Goal: Browse casually

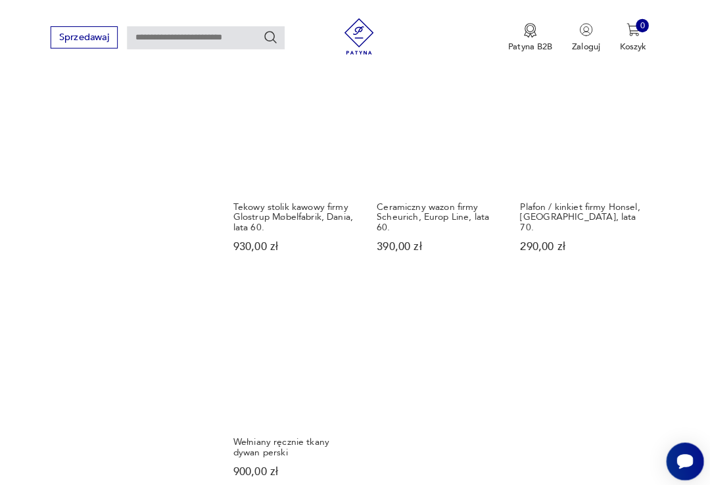
scroll to position [1405, 0]
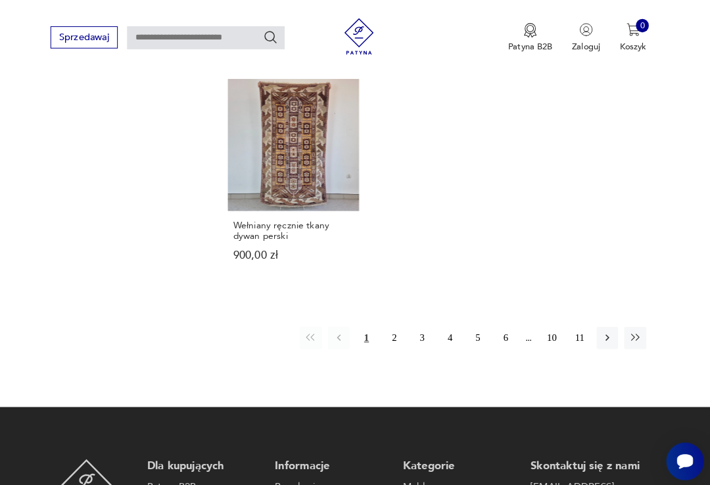
click at [602, 323] on icon "button" at bounding box center [608, 329] width 12 height 12
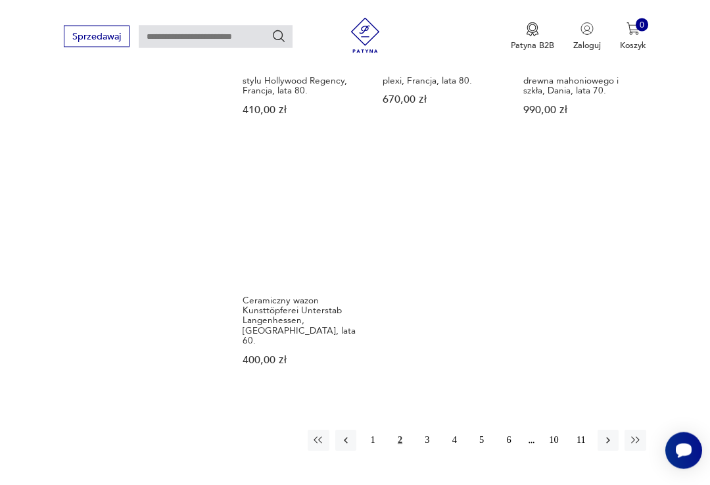
scroll to position [1525, 0]
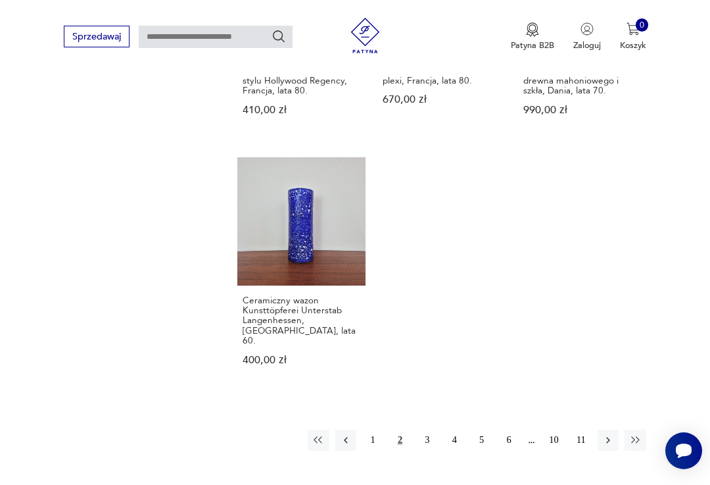
click at [604, 434] on icon "button" at bounding box center [608, 440] width 12 height 12
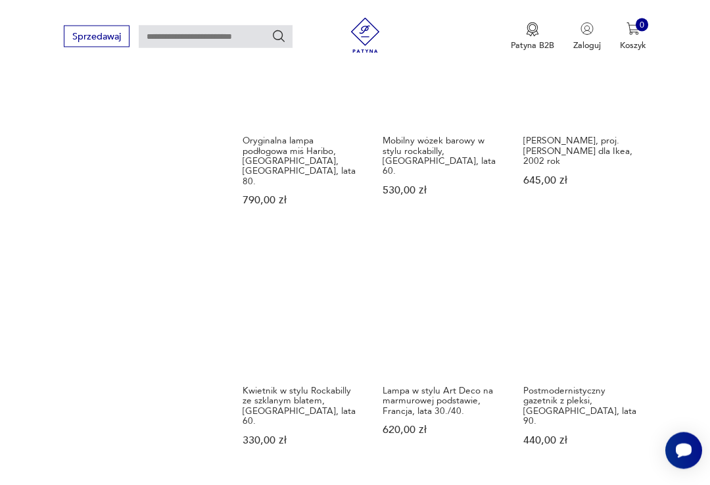
scroll to position [1196, 0]
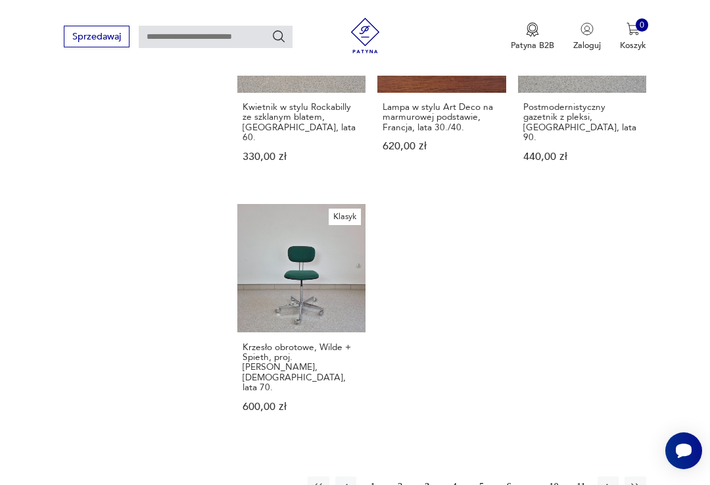
click at [610, 481] on icon "button" at bounding box center [608, 487] width 12 height 12
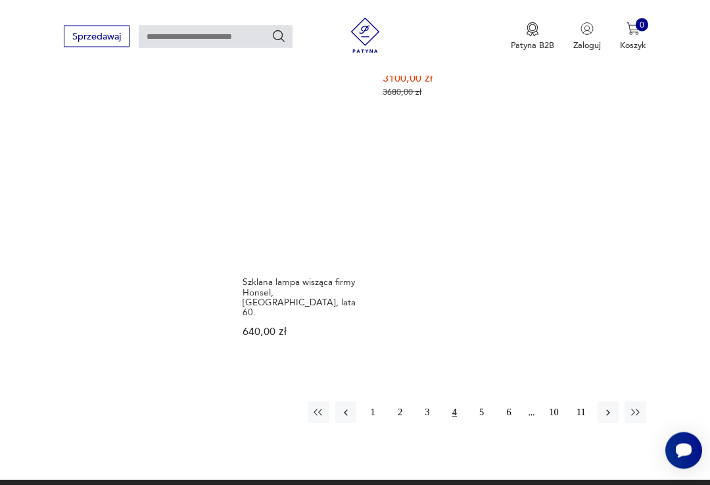
scroll to position [1527, 0]
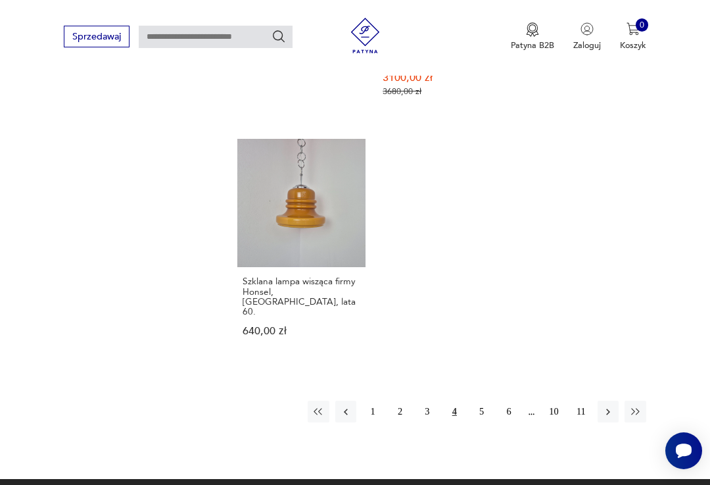
click at [609, 408] on icon "button" at bounding box center [608, 411] width 4 height 7
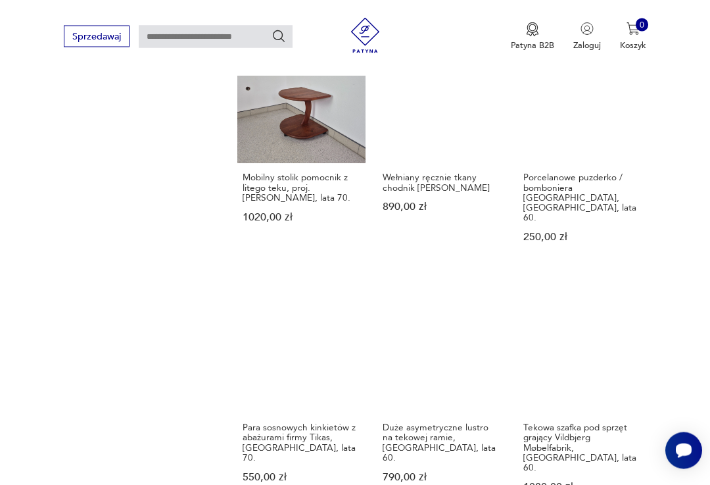
scroll to position [932, 0]
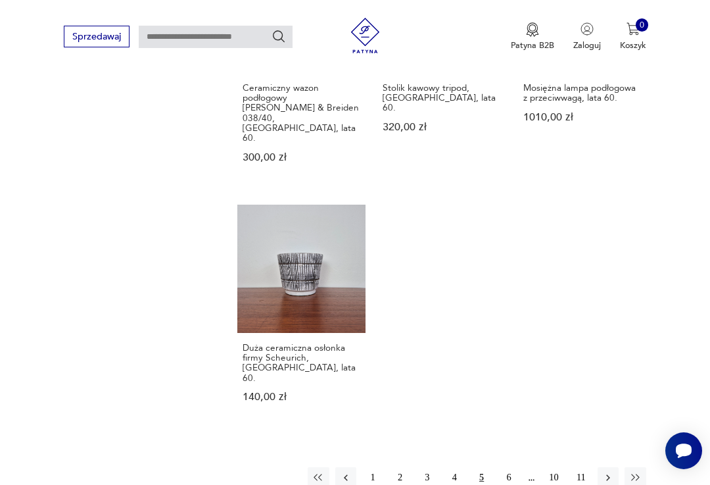
click at [607, 474] on icon "button" at bounding box center [608, 477] width 4 height 7
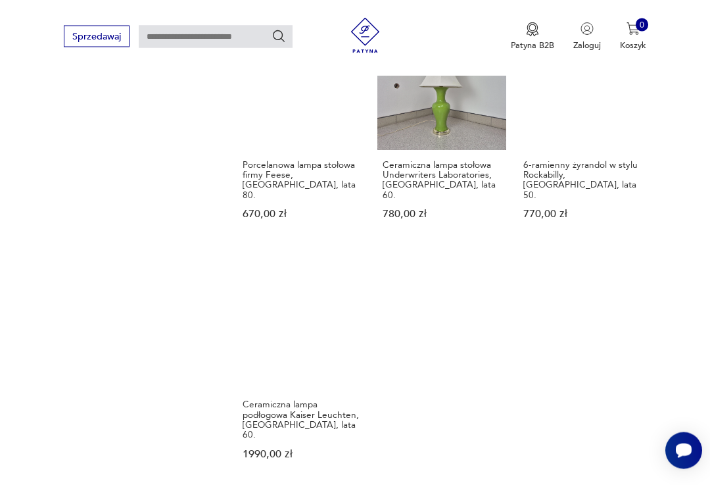
scroll to position [1457, 0]
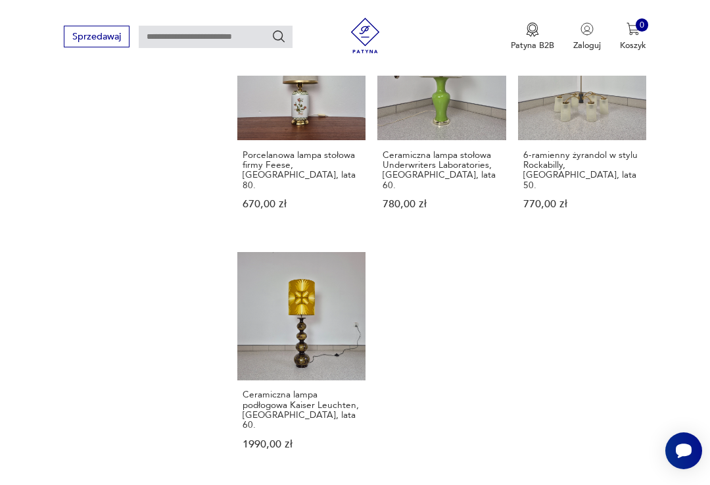
click at [302, 291] on link "Ceramiczna lampa podłogowa Kaiser Leuchten, Niemcy, lata 60. 1990,00 zł" at bounding box center [301, 362] width 128 height 221
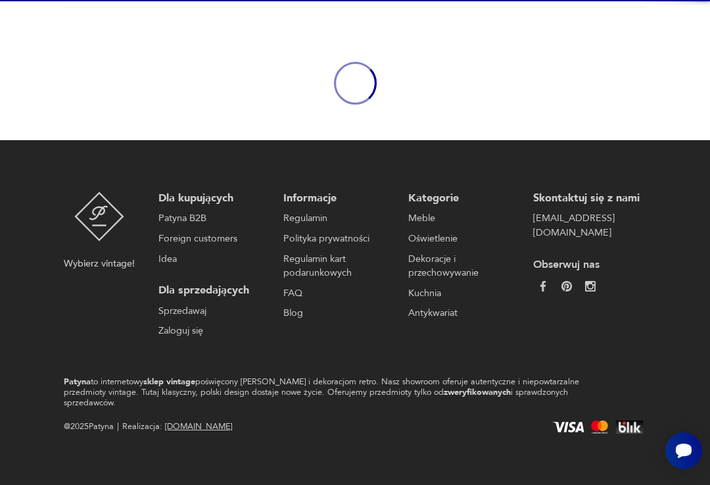
scroll to position [114, 0]
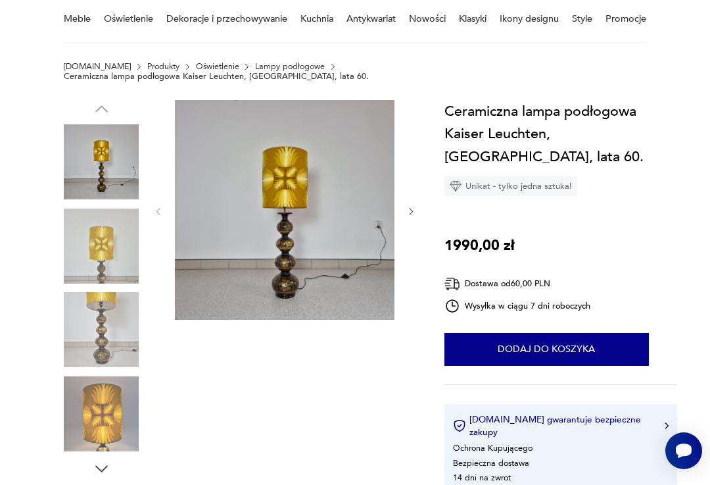
click at [410, 206] on icon "button" at bounding box center [411, 211] width 10 height 10
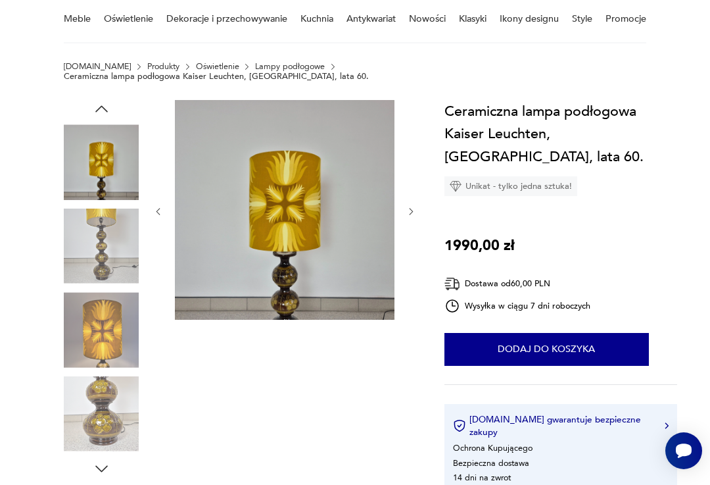
click at [406, 206] on icon "button" at bounding box center [411, 211] width 10 height 10
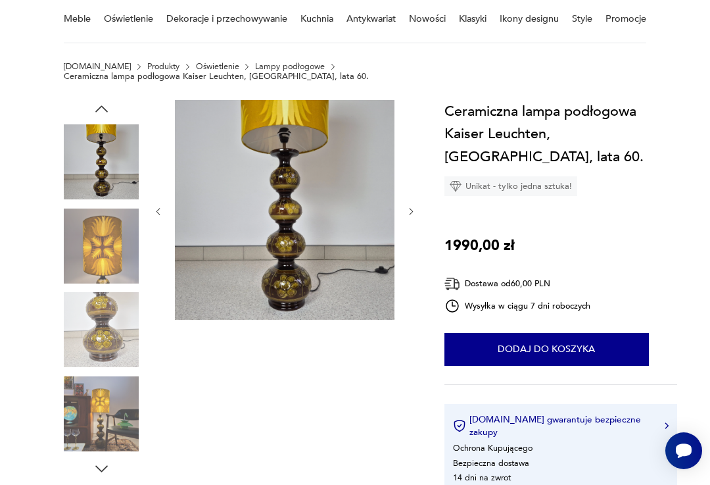
click at [414, 206] on icon "button" at bounding box center [411, 211] width 10 height 10
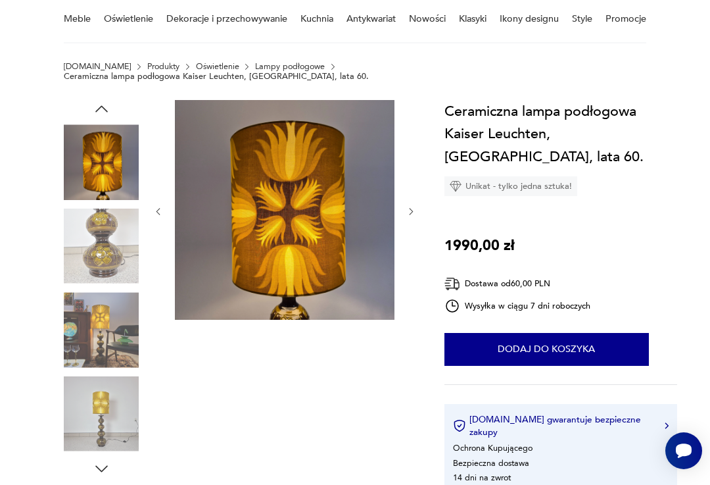
click at [405, 208] on div at bounding box center [284, 211] width 263 height 222
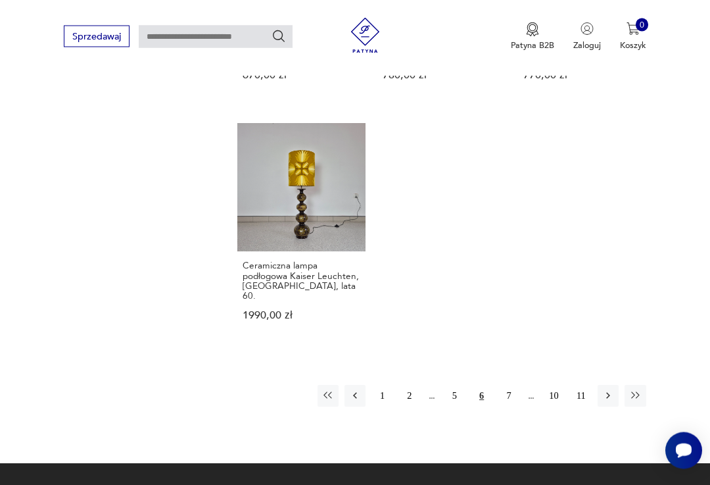
scroll to position [1607, 0]
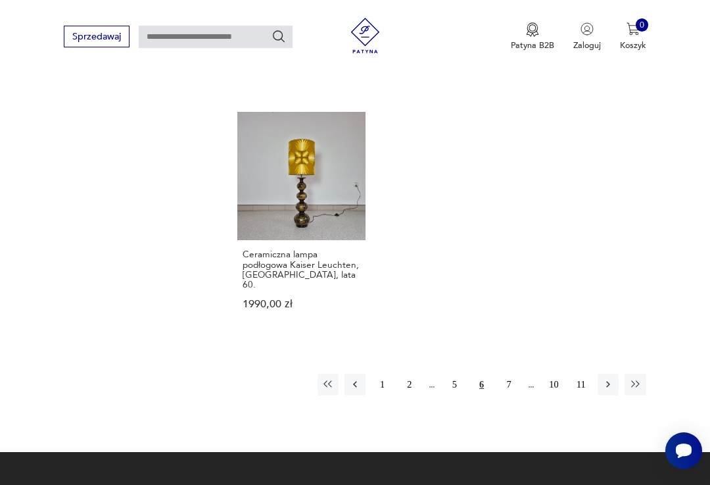
click at [607, 381] on icon "button" at bounding box center [608, 384] width 4 height 7
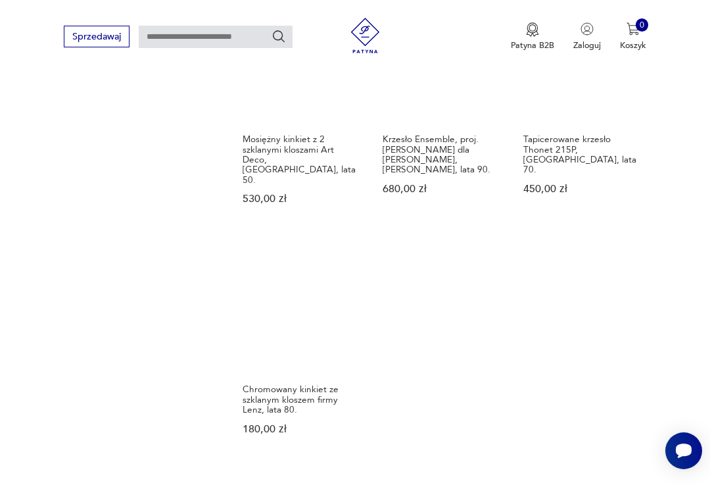
scroll to position [1460, 0]
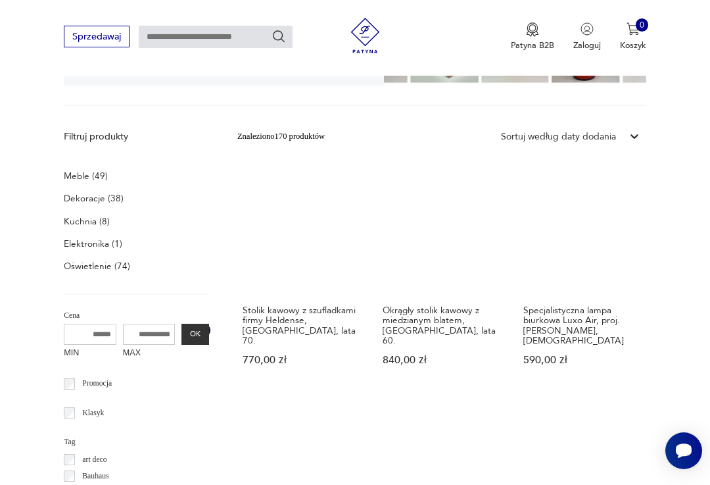
scroll to position [233, 0]
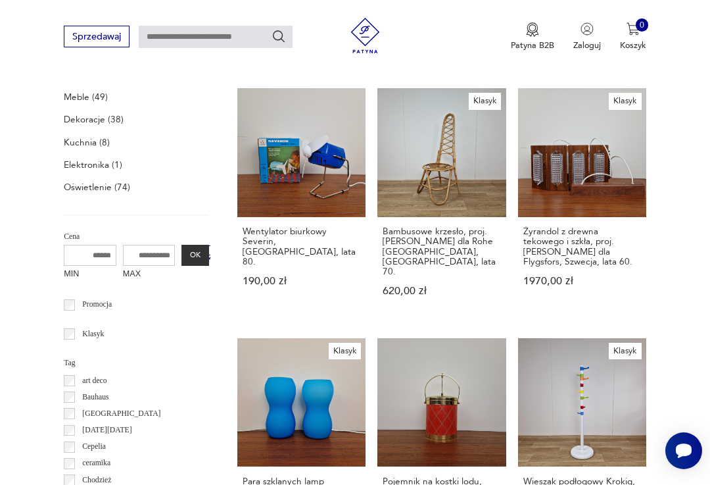
click at [598, 248] on h3 "Żyrandol z drewna tekowego i szkła, proj. W. Berndt dla Flygsfors, Szwecja, lat…" at bounding box center [582, 246] width 118 height 40
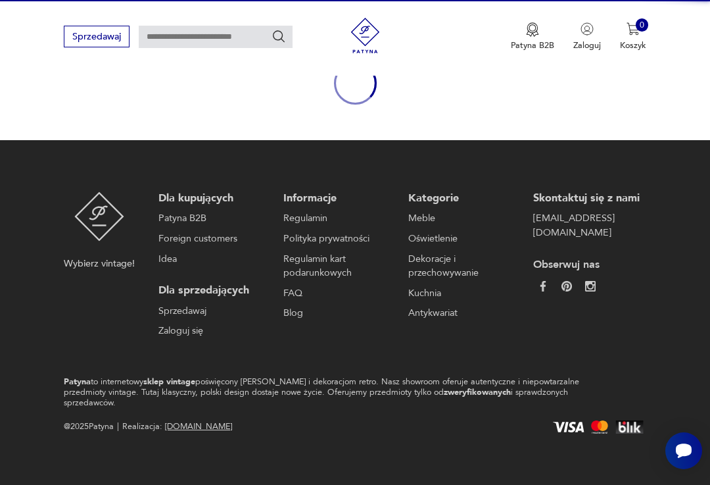
scroll to position [114, 0]
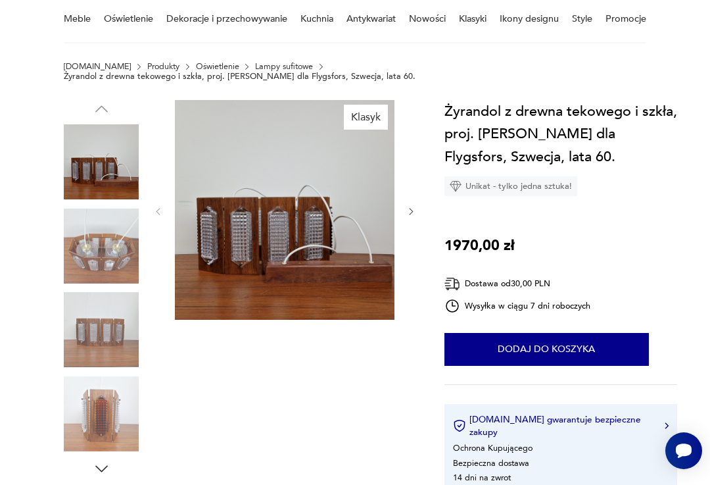
click at [408, 206] on icon "button" at bounding box center [411, 211] width 10 height 10
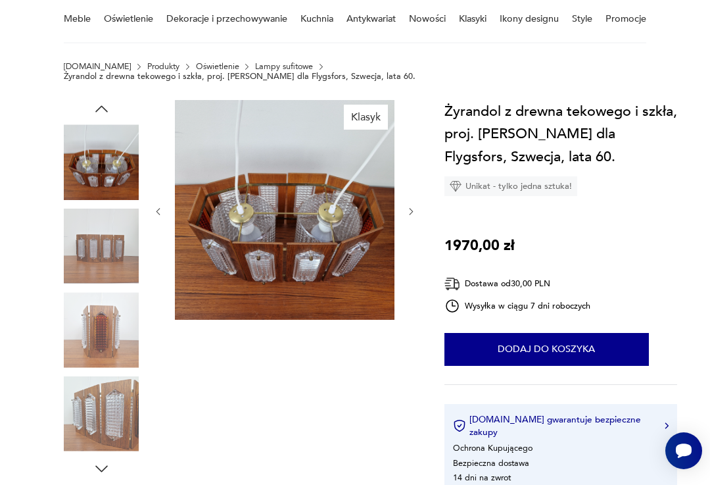
click at [407, 206] on icon "button" at bounding box center [411, 211] width 10 height 10
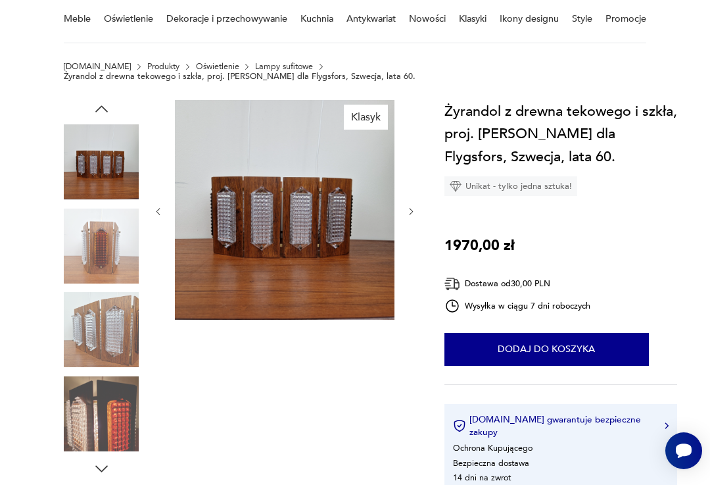
click at [394, 198] on img at bounding box center [285, 210] width 220 height 220
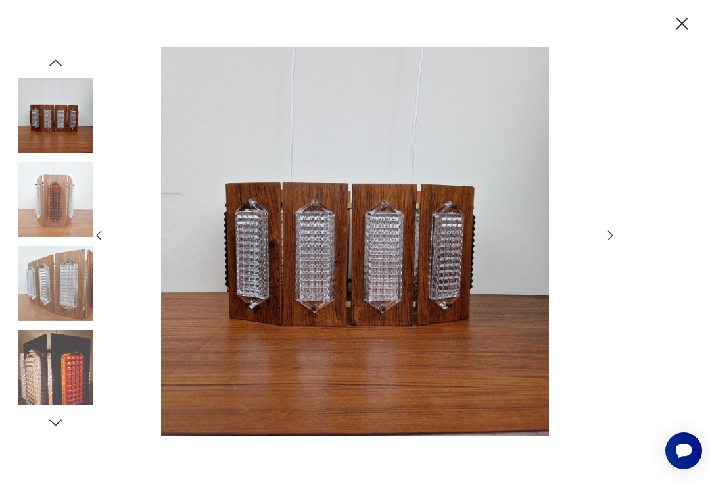
click at [682, 29] on icon "button" at bounding box center [682, 23] width 21 height 21
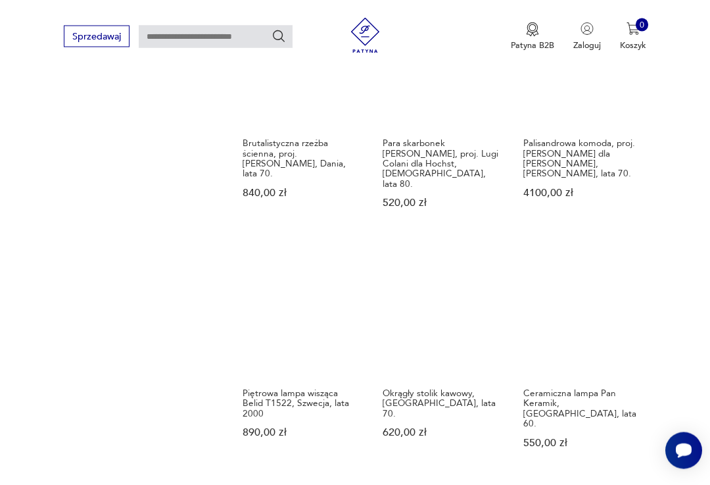
scroll to position [1202, 0]
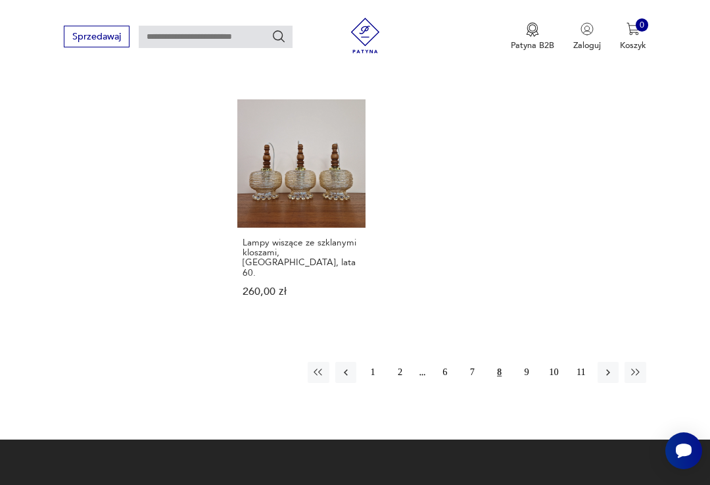
click at [611, 366] on icon "button" at bounding box center [608, 372] width 12 height 12
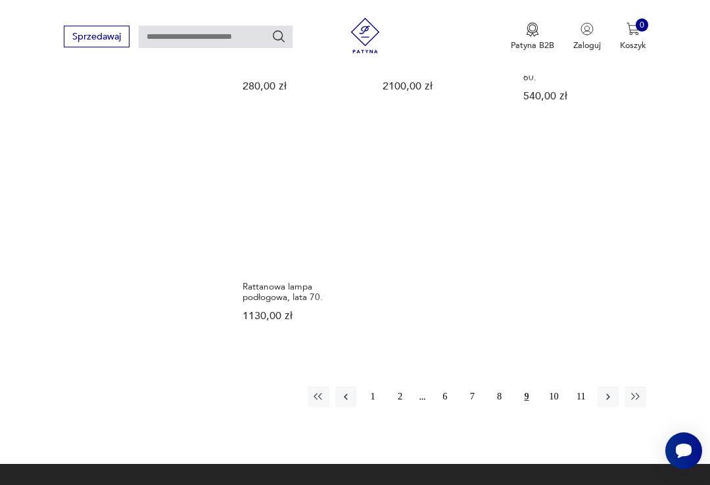
scroll to position [1571, 0]
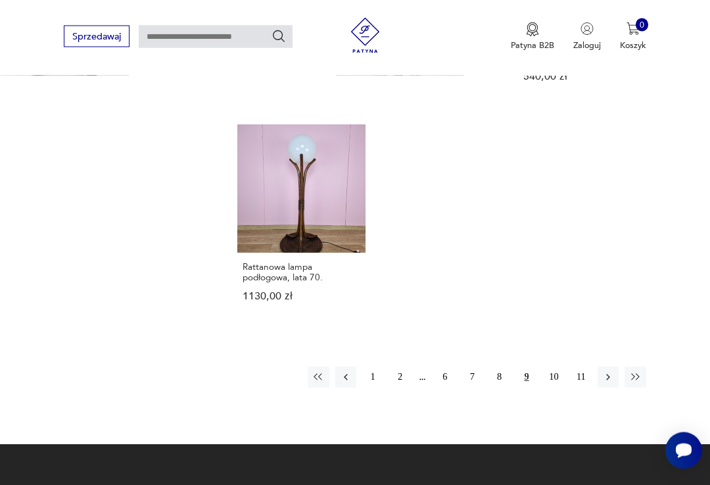
click at [609, 371] on icon "button" at bounding box center [608, 377] width 12 height 12
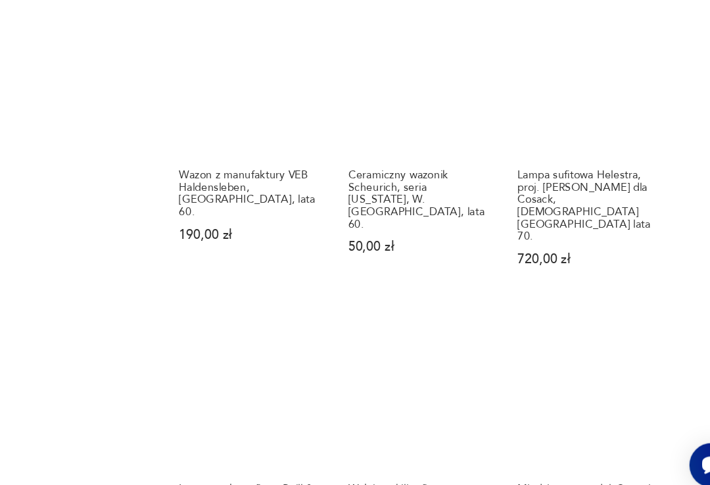
scroll to position [1149, 0]
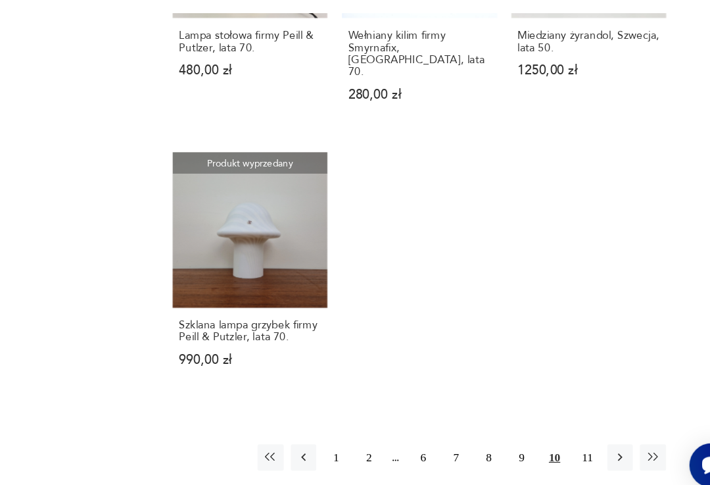
click at [602, 438] on icon "button" at bounding box center [608, 444] width 12 height 12
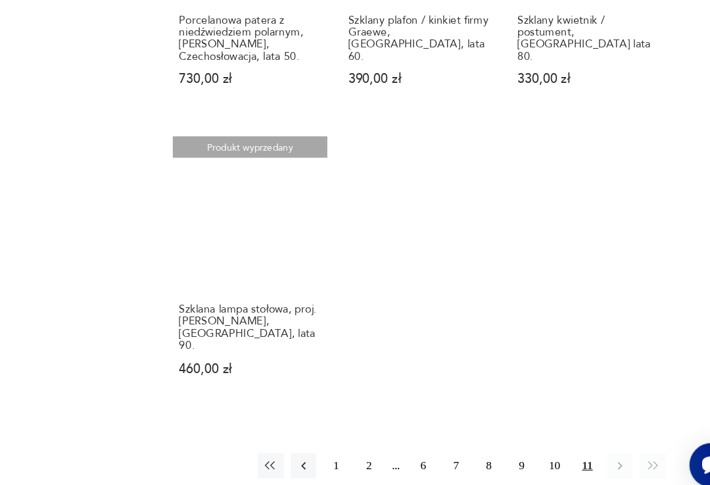
scroll to position [1028, 0]
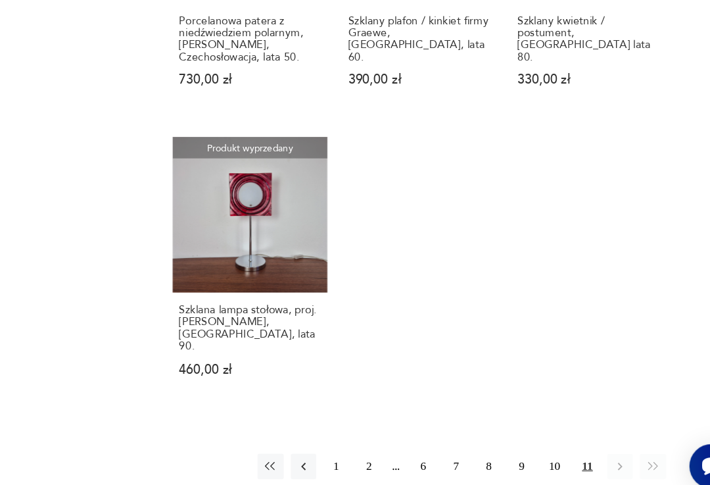
click at [435, 440] on button "6" at bounding box center [445, 450] width 21 height 21
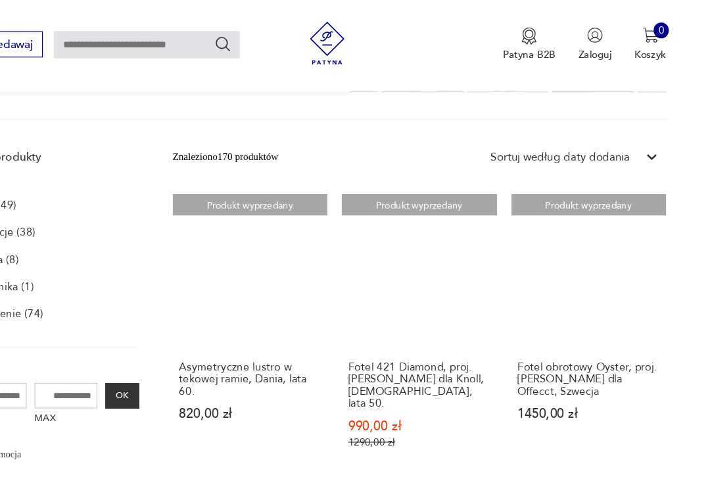
scroll to position [233, 0]
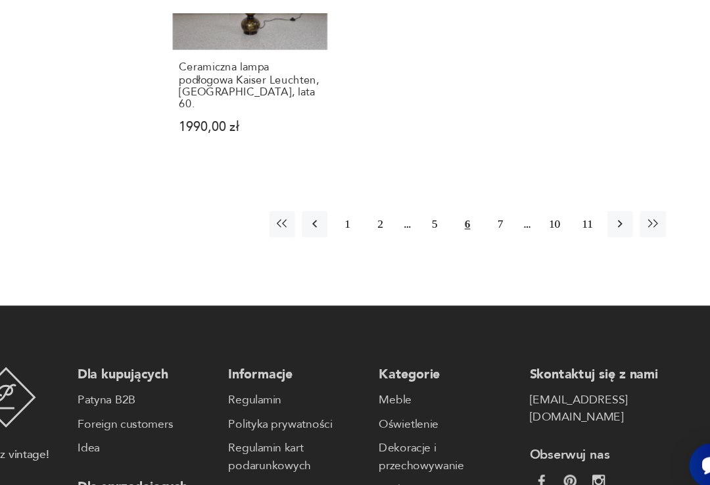
click at [399, 239] on button "2" at bounding box center [409, 249] width 21 height 21
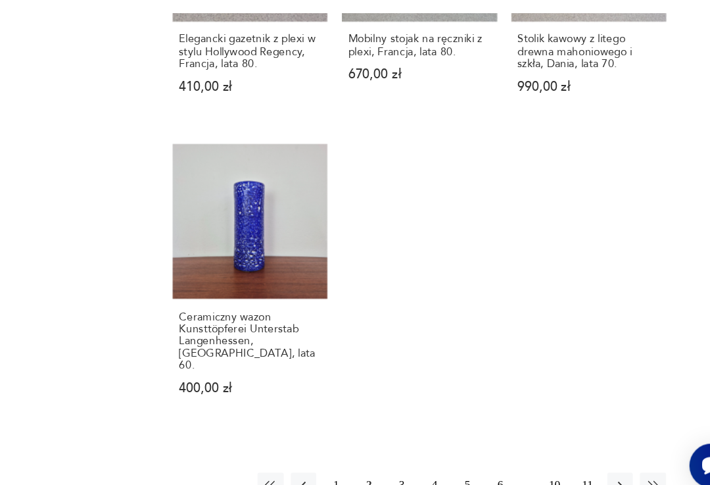
scroll to position [1519, 0]
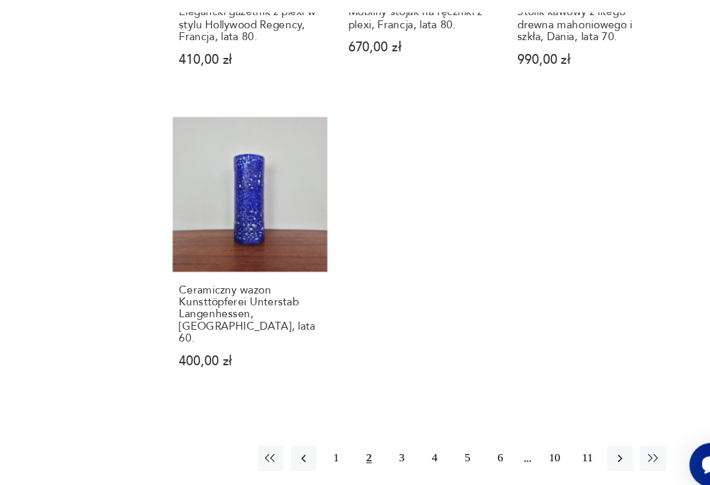
click at [362, 435] on button "1" at bounding box center [372, 445] width 21 height 21
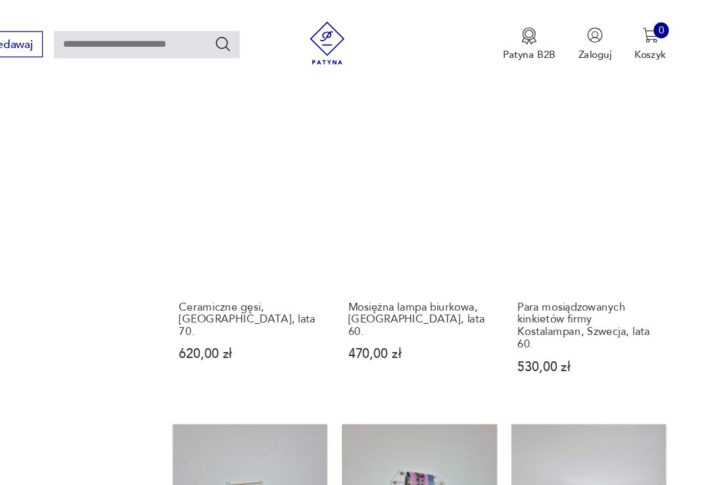
scroll to position [233, 0]
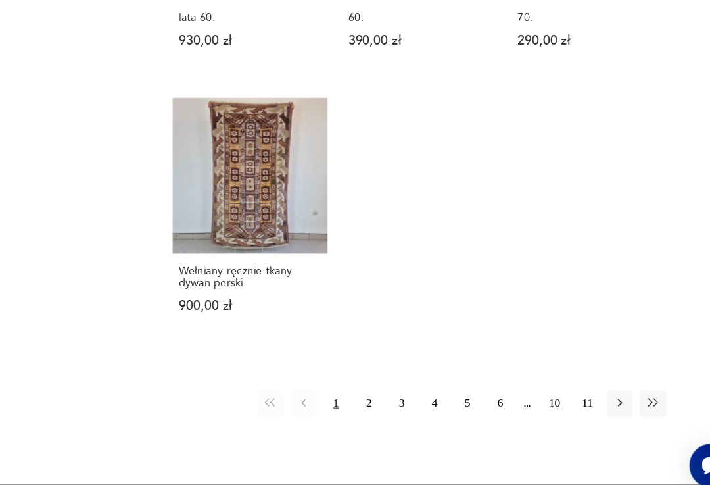
click at [417, 388] on button "3" at bounding box center [427, 398] width 21 height 21
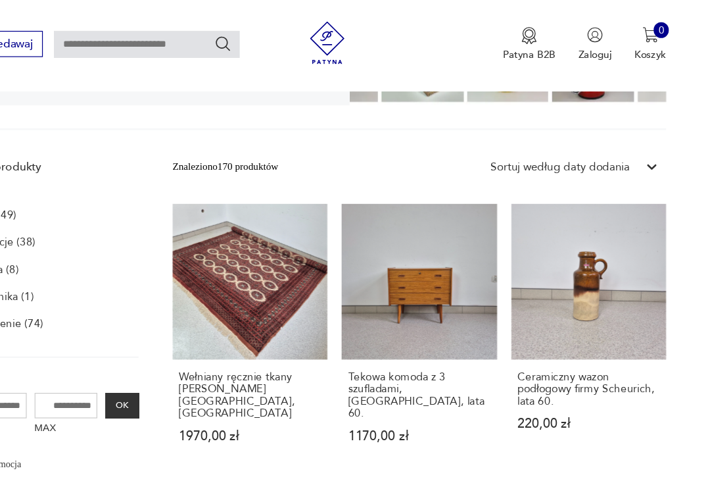
scroll to position [233, 0]
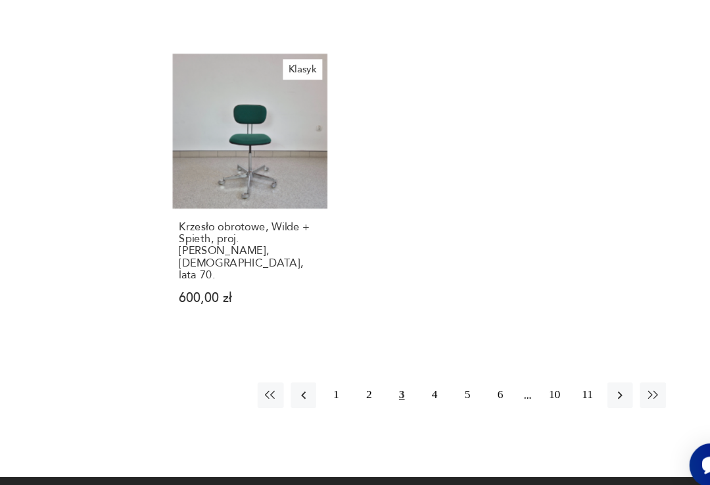
click at [444, 382] on button "4" at bounding box center [454, 392] width 21 height 21
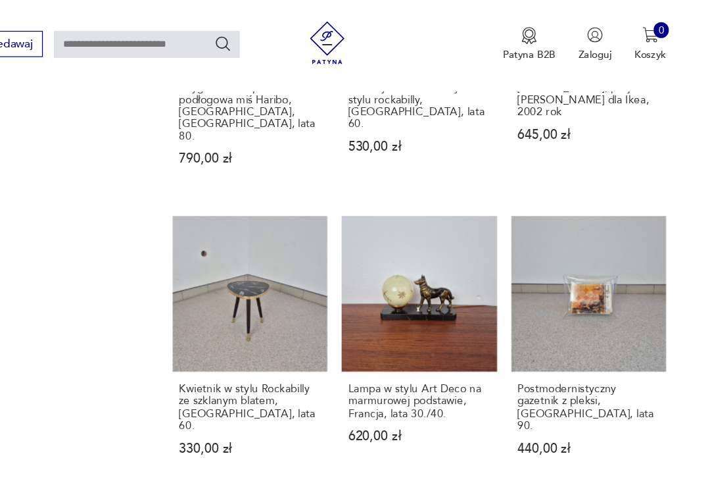
scroll to position [233, 0]
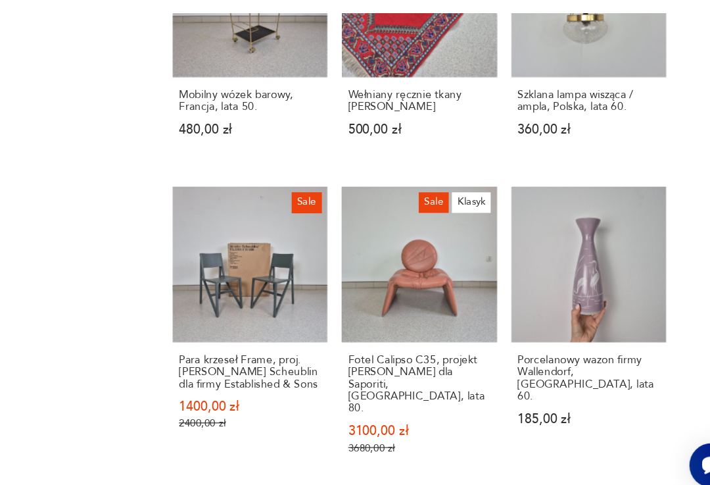
click at [383, 358] on h3 "Fotel Calipso C35, projekt Vittorio Introini dla Saporiti, Włochy, lata 80." at bounding box center [442, 383] width 118 height 50
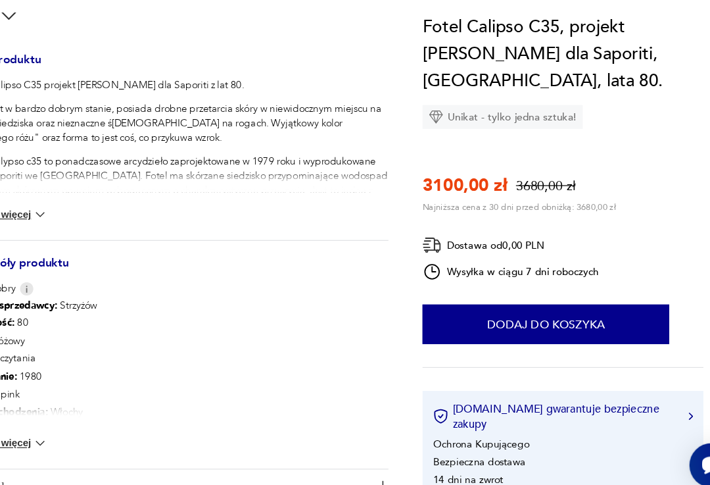
scroll to position [498, 0]
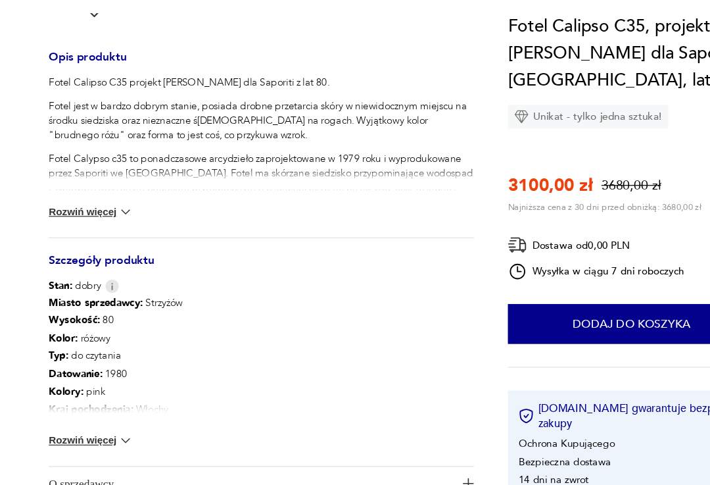
click at [121, 423] on img at bounding box center [127, 429] width 13 height 13
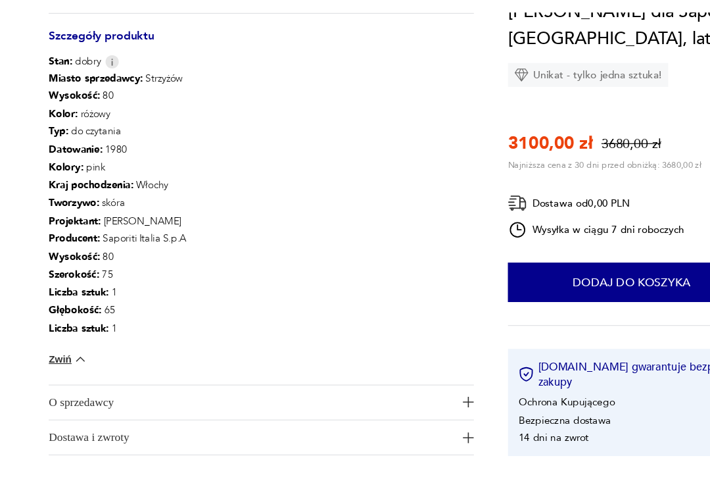
scroll to position [684, 0]
click at [407, 393] on img "button" at bounding box center [411, 397] width 9 height 9
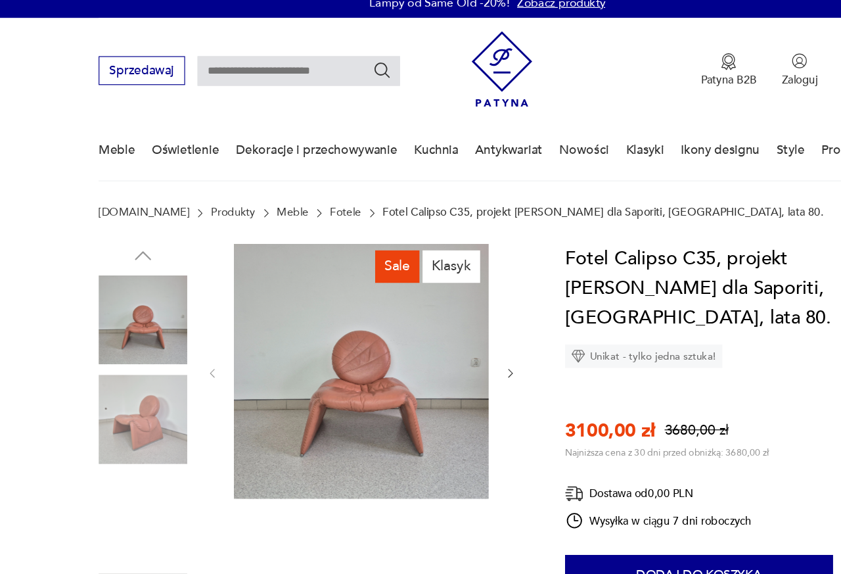
scroll to position [5, 0]
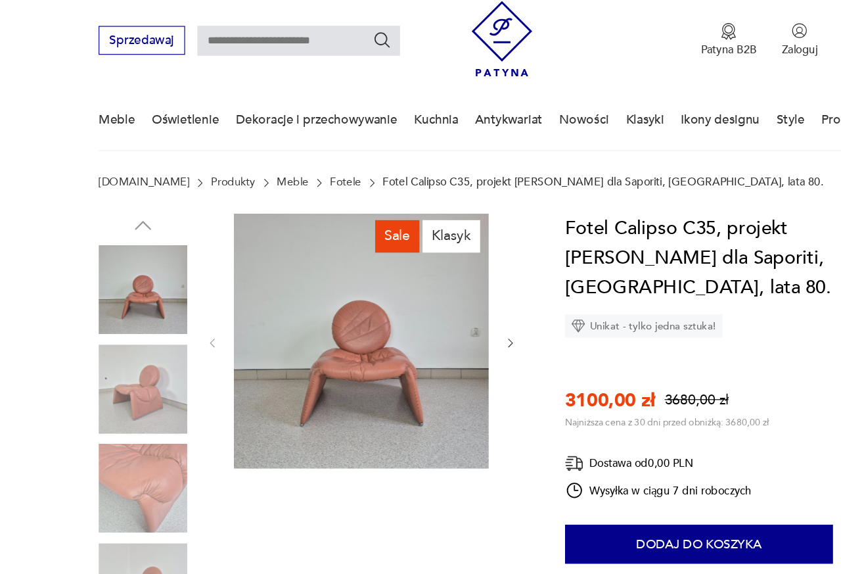
click at [437, 316] on icon "button" at bounding box center [440, 321] width 11 height 11
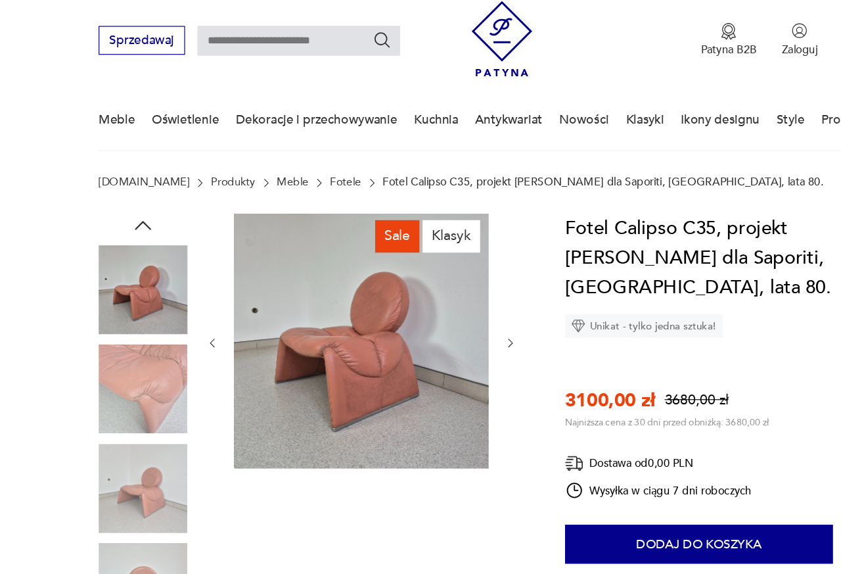
click at [435, 316] on icon "button" at bounding box center [440, 321] width 11 height 11
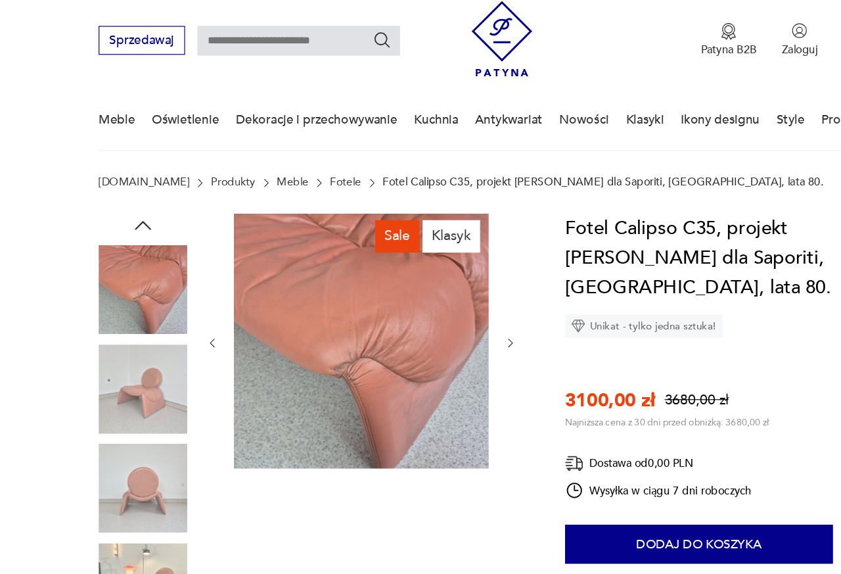
click at [435, 316] on icon "button" at bounding box center [440, 321] width 11 height 11
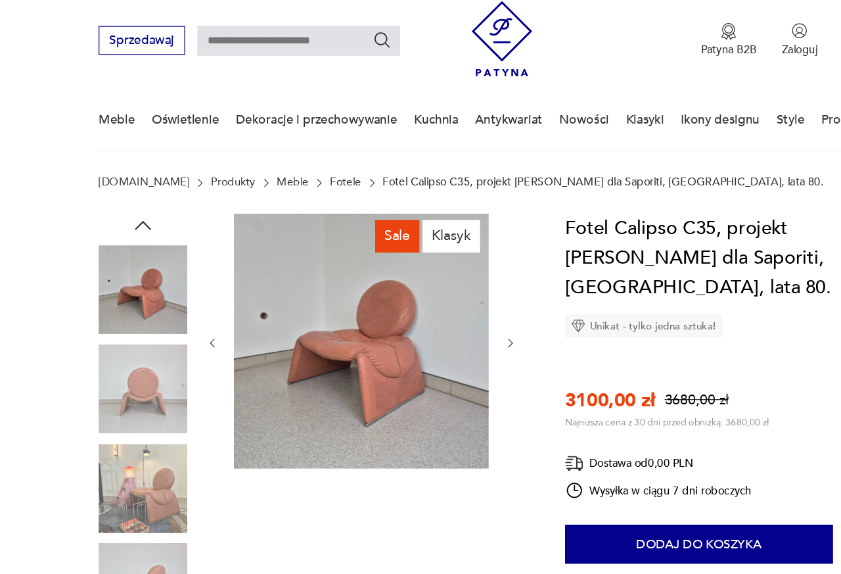
click at [435, 316] on icon "button" at bounding box center [440, 321] width 11 height 11
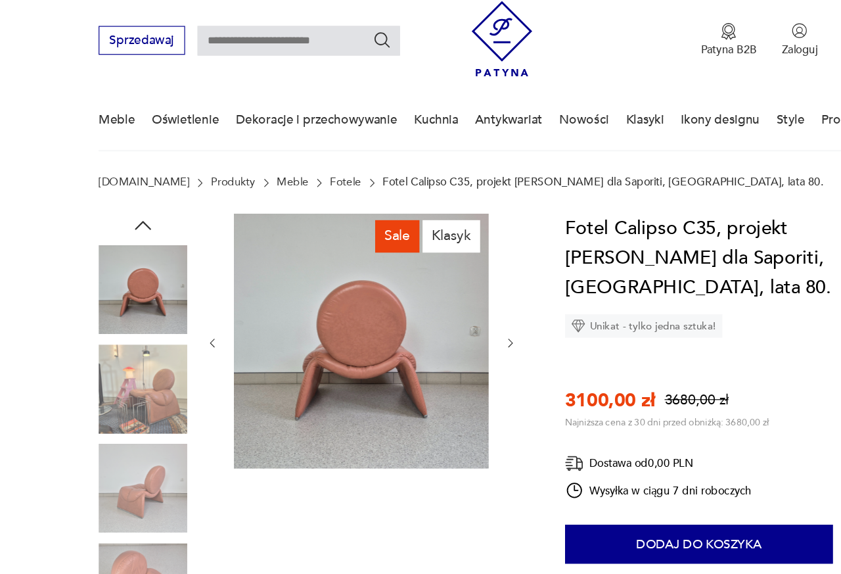
click at [435, 316] on icon "button" at bounding box center [440, 321] width 11 height 11
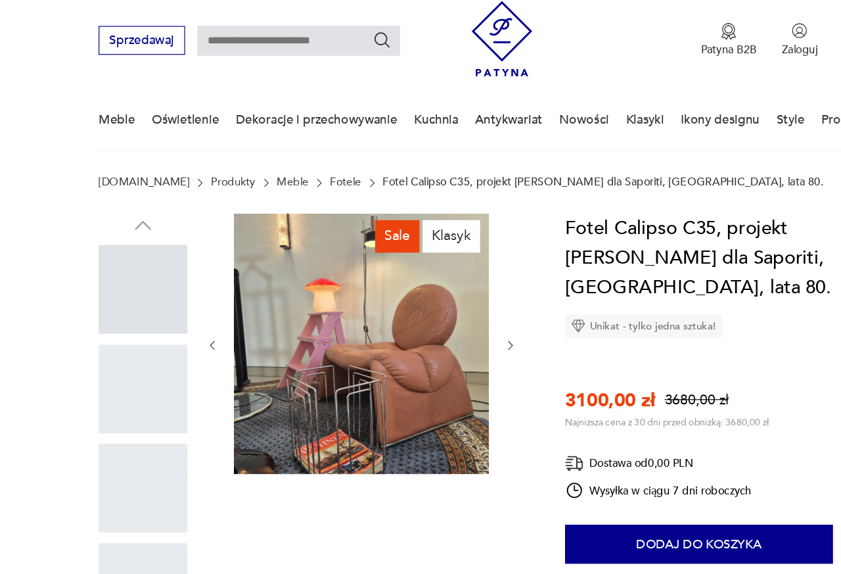
scroll to position [0, 0]
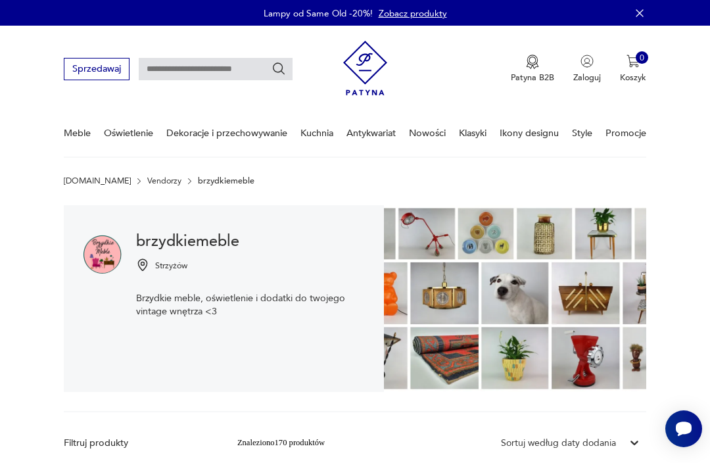
click at [144, 262] on img at bounding box center [142, 264] width 13 height 13
click at [197, 239] on h1 "brzydkiemeble" at bounding box center [250, 242] width 229 height 14
click at [200, 249] on h1 "brzydkiemeble" at bounding box center [250, 242] width 229 height 14
